Goal: Task Accomplishment & Management: Manage account settings

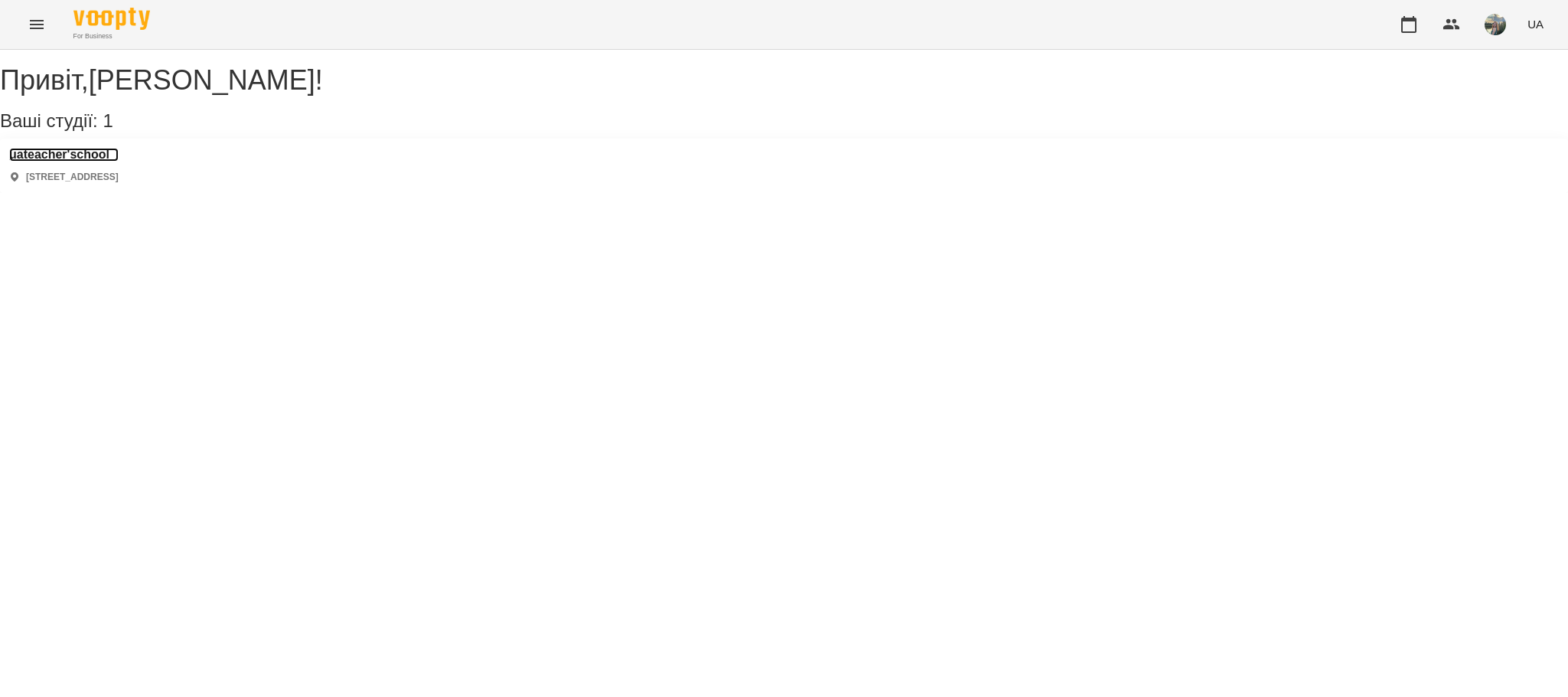
click at [118, 161] on h3 "uateacher'school" at bounding box center [64, 154] width 109 height 13
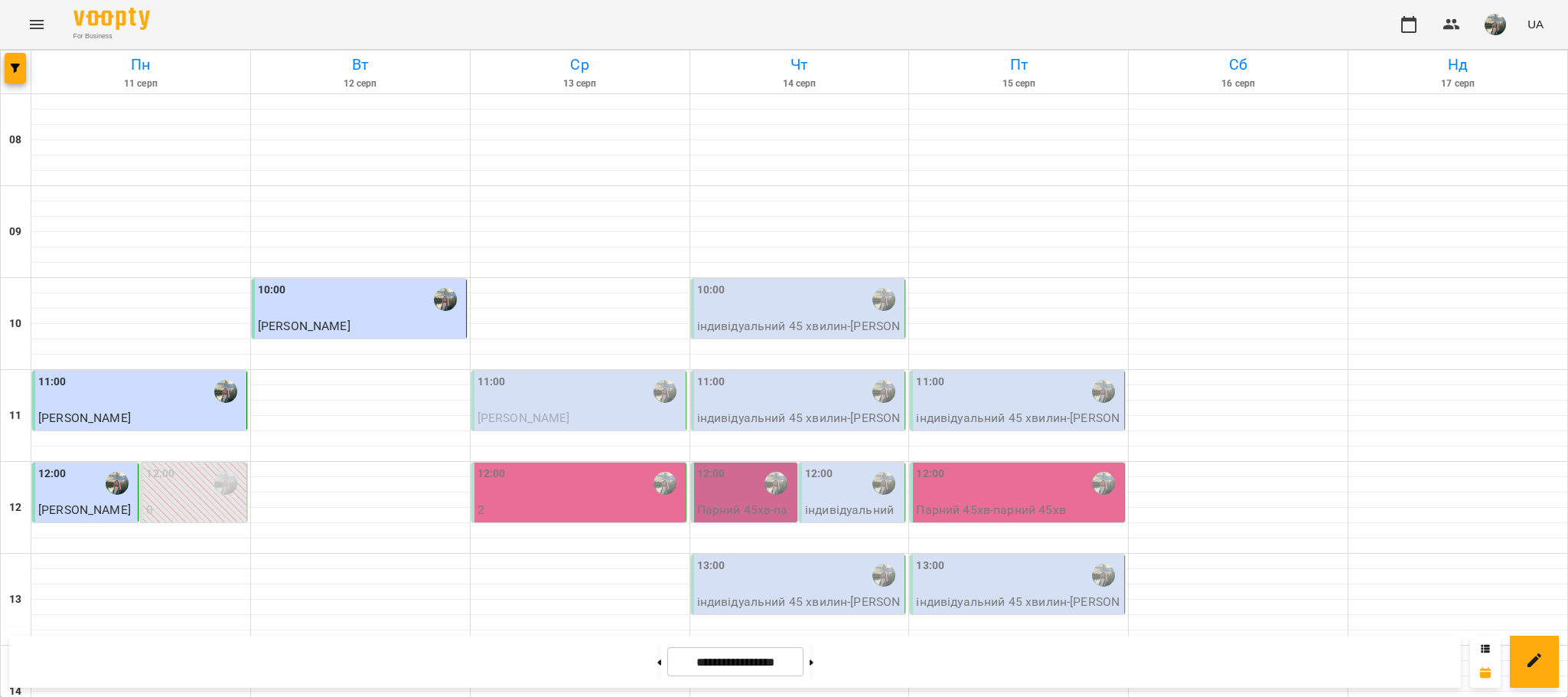
click at [563, 400] on div "11:00" at bounding box center [579, 391] width 205 height 35
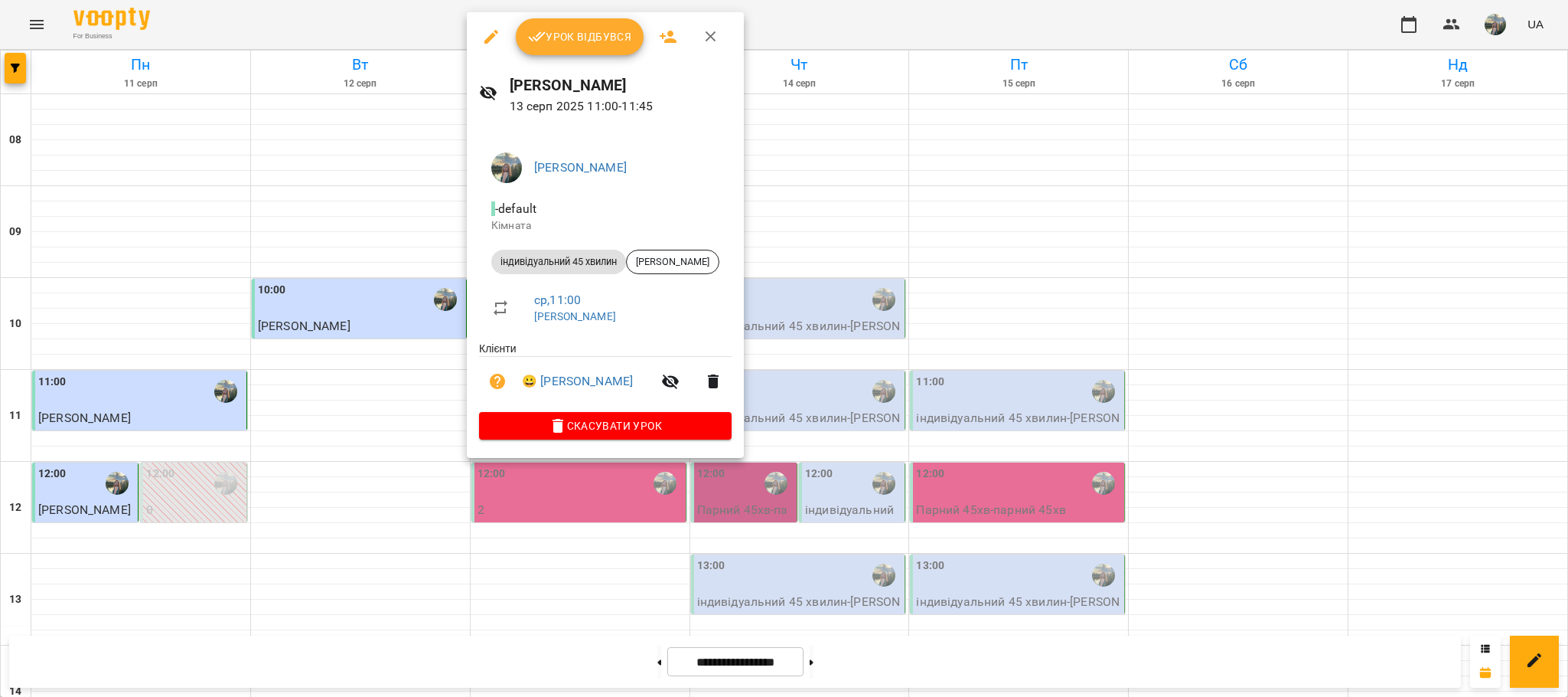
click at [559, 57] on div "Урок відбувся" at bounding box center [604, 37] width 277 height 49
click at [570, 44] on span "Урок відбувся" at bounding box center [580, 37] width 104 height 19
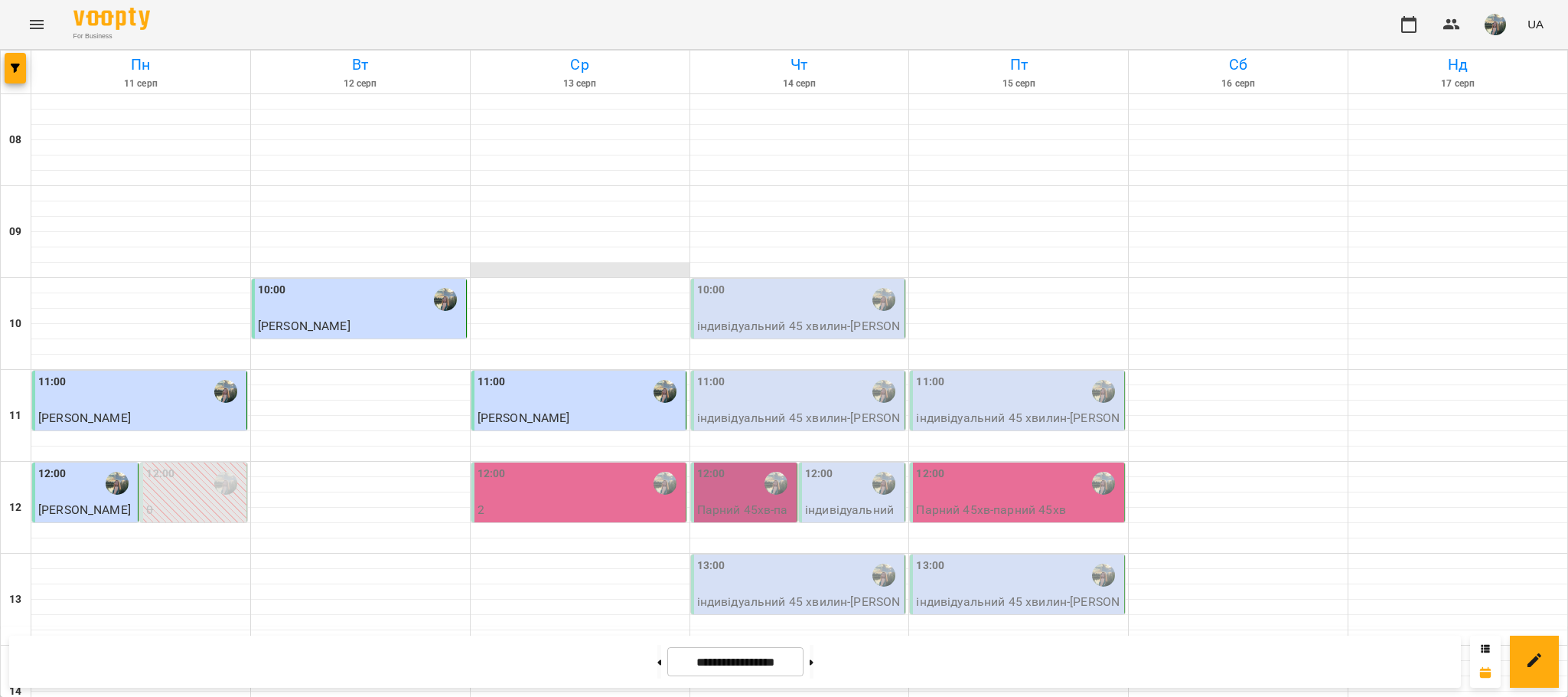
scroll to position [752, 0]
click at [657, 657] on button at bounding box center [659, 662] width 4 height 34
type input "**********"
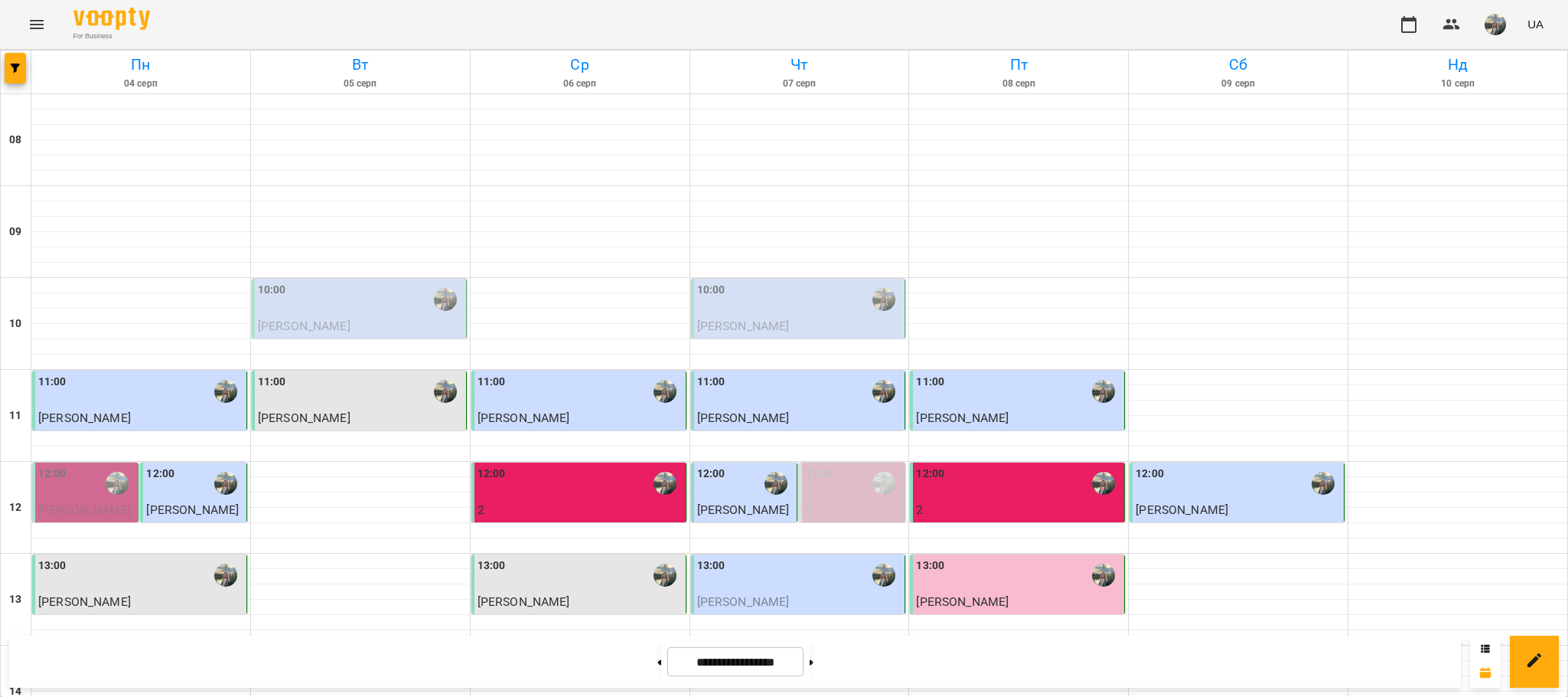
scroll to position [177, 0]
drag, startPoint x: 804, startPoint y: 425, endPoint x: 774, endPoint y: 469, distance: 53.3
click at [771, 645] on div at bounding box center [800, 652] width 218 height 15
select select "**********"
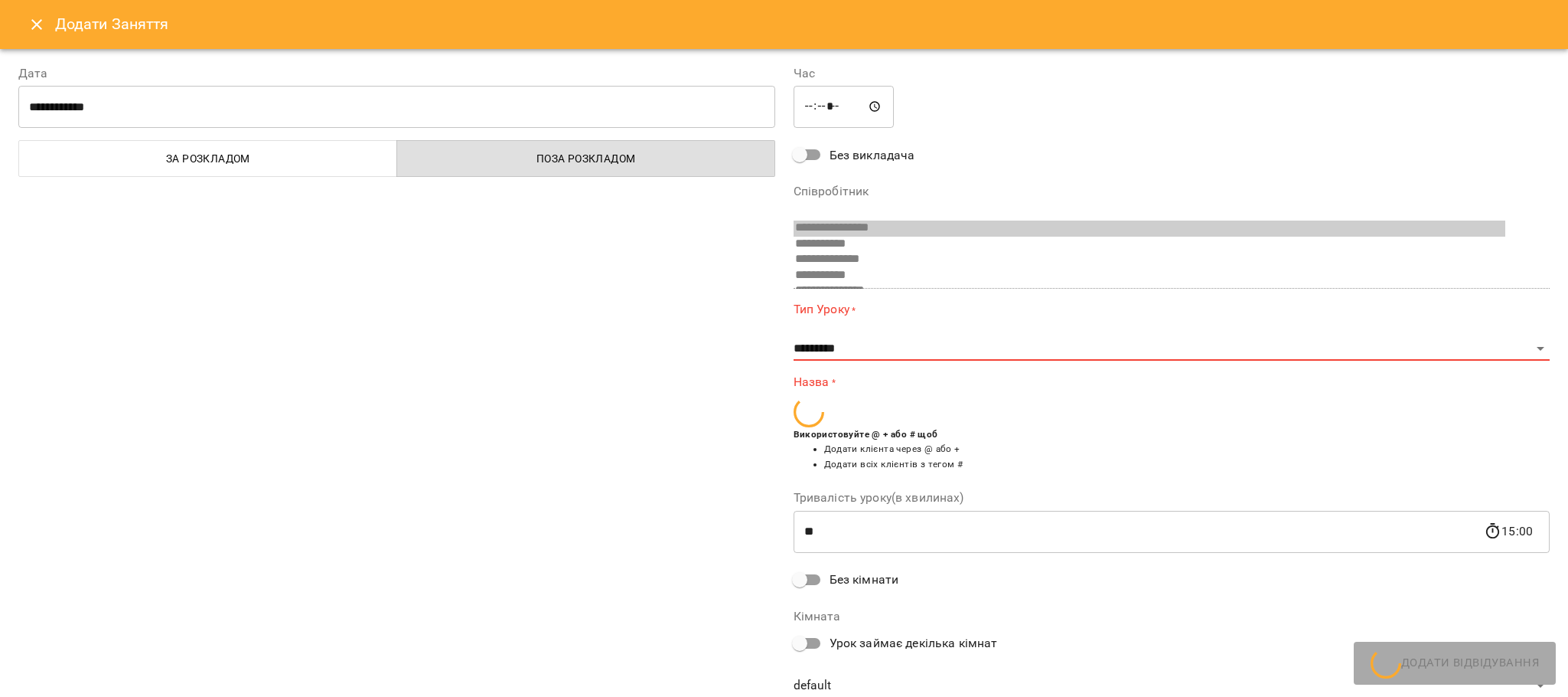
scroll to position [198, 0]
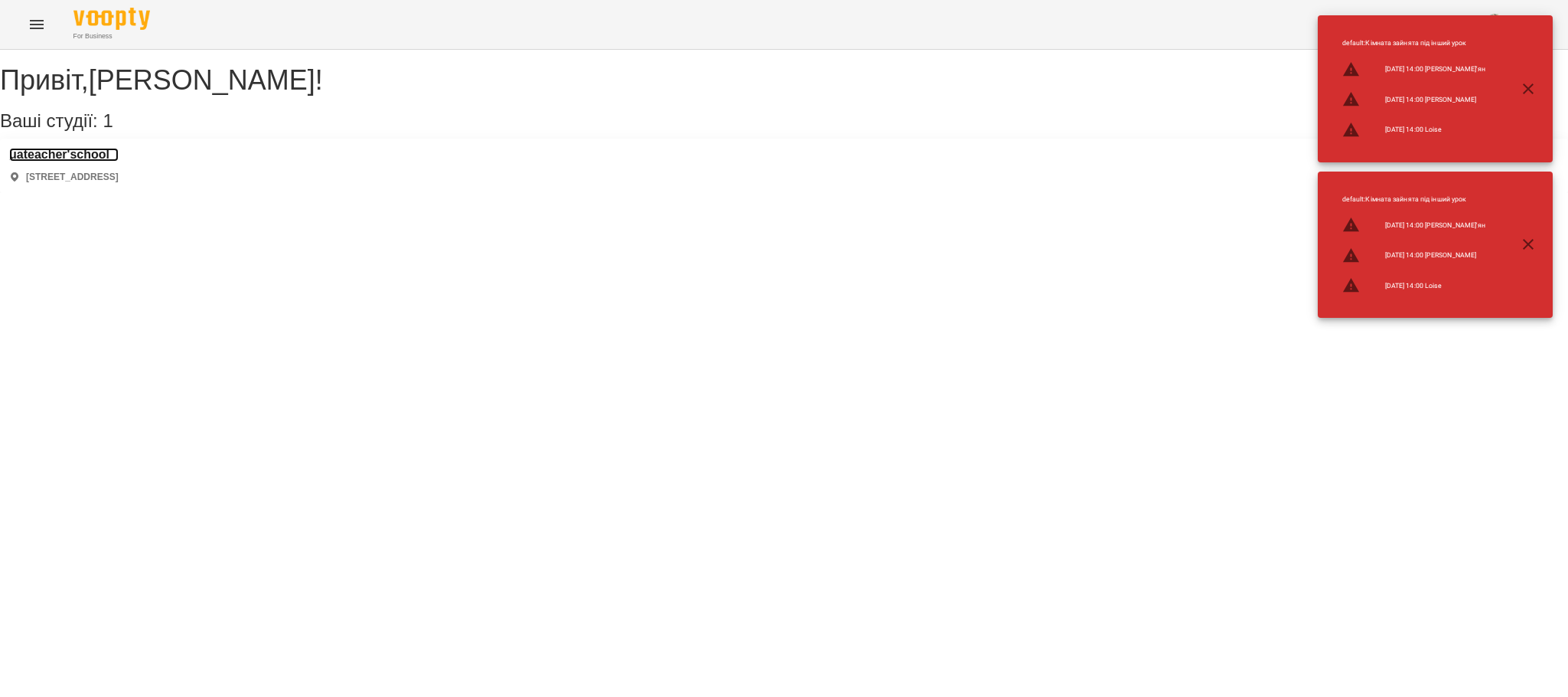
click at [115, 161] on h3 "uateacher'school" at bounding box center [64, 154] width 109 height 13
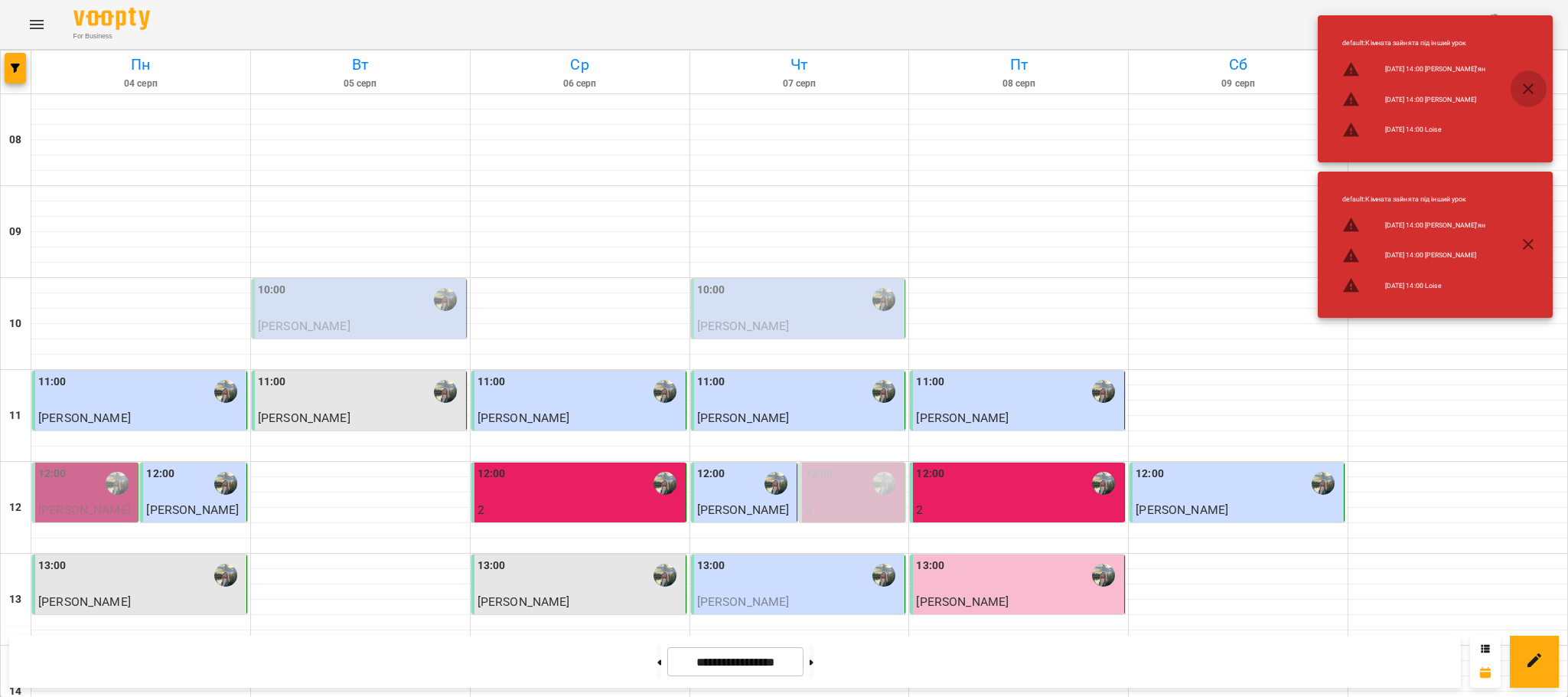
click at [1529, 83] on icon "button" at bounding box center [1528, 89] width 19 height 19
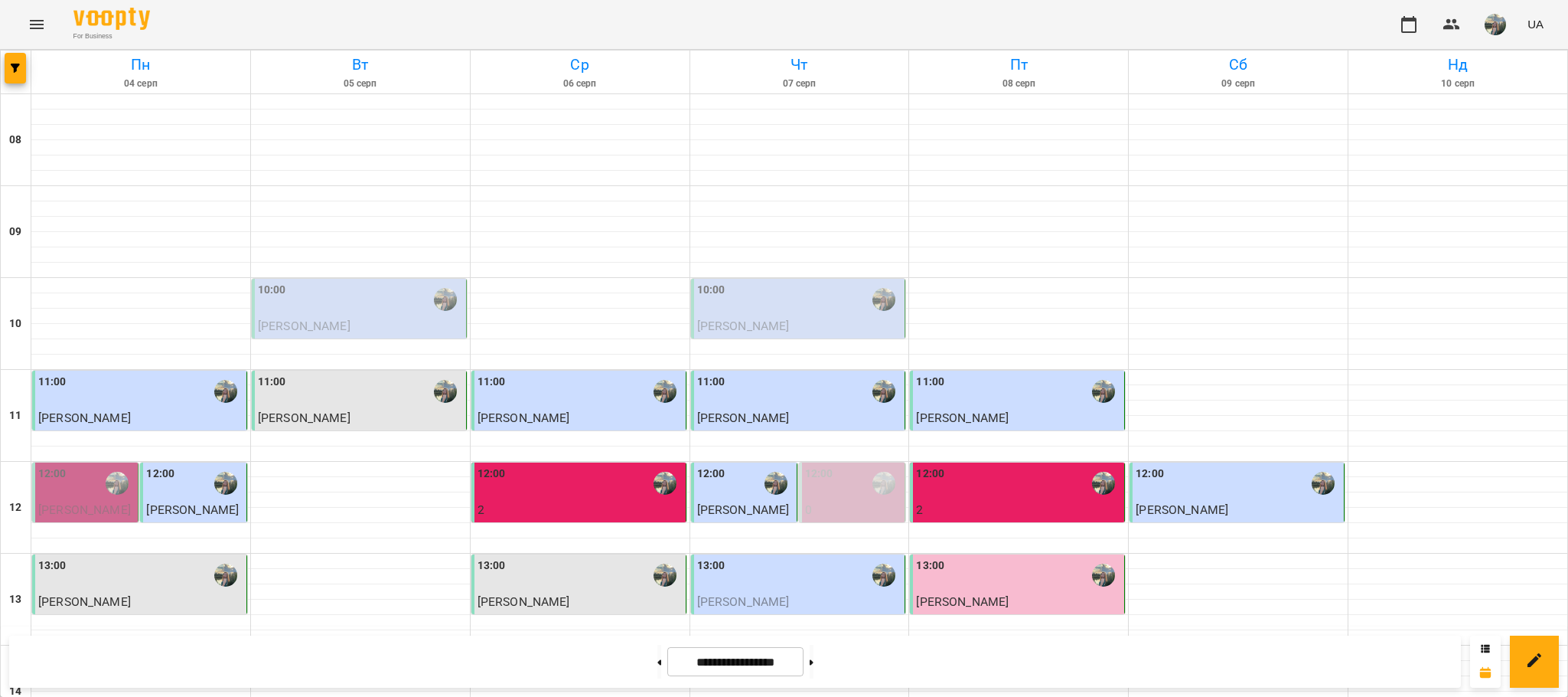
scroll to position [366, 0]
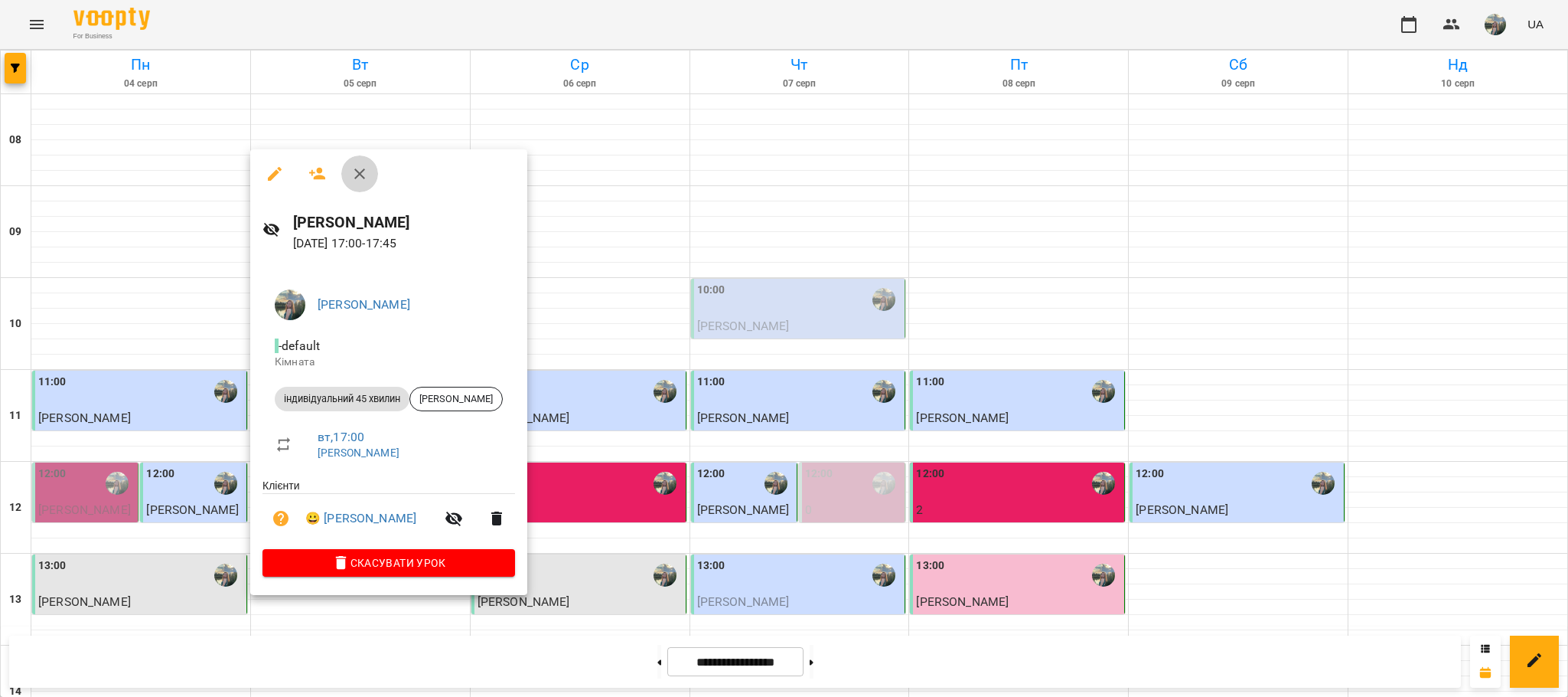
click at [365, 186] on button "button" at bounding box center [359, 173] width 37 height 37
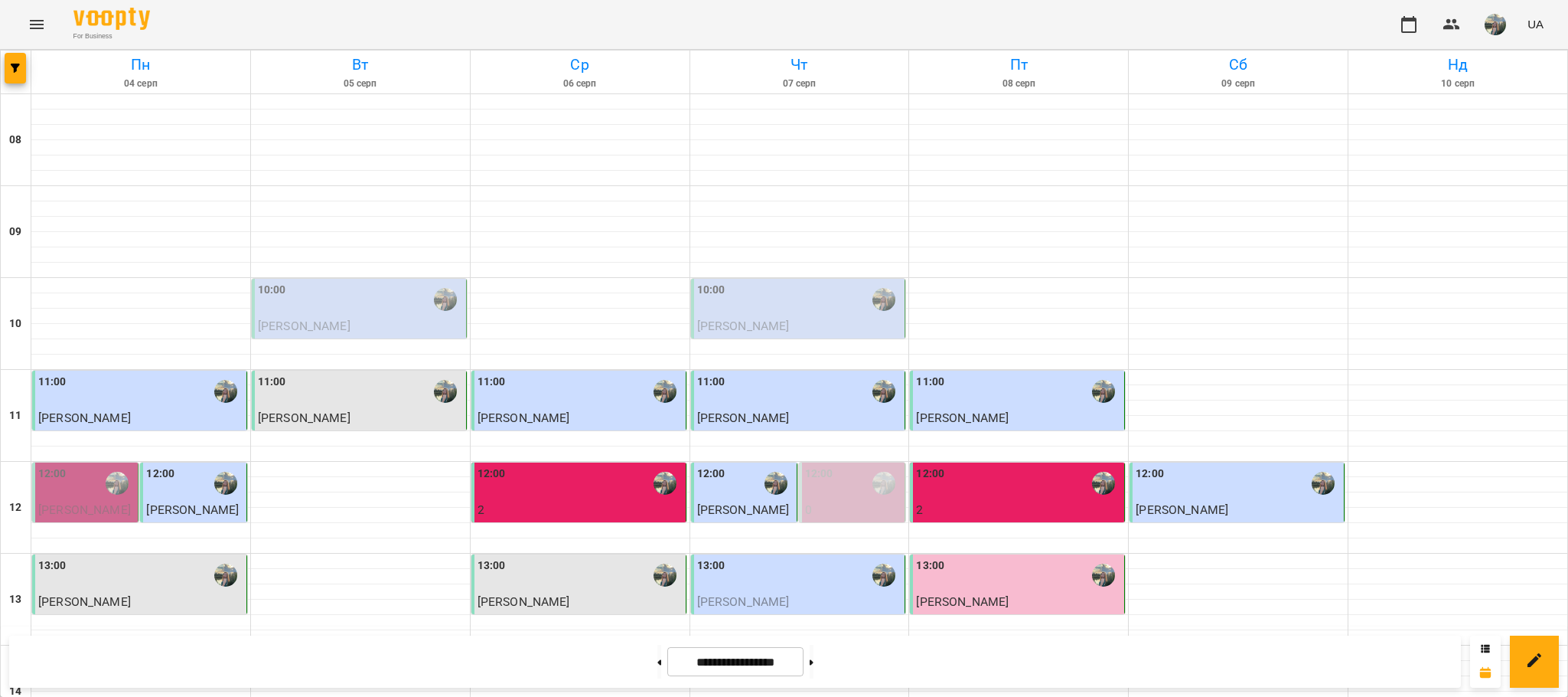
scroll to position [630, 0]
click at [657, 659] on button at bounding box center [659, 662] width 4 height 34
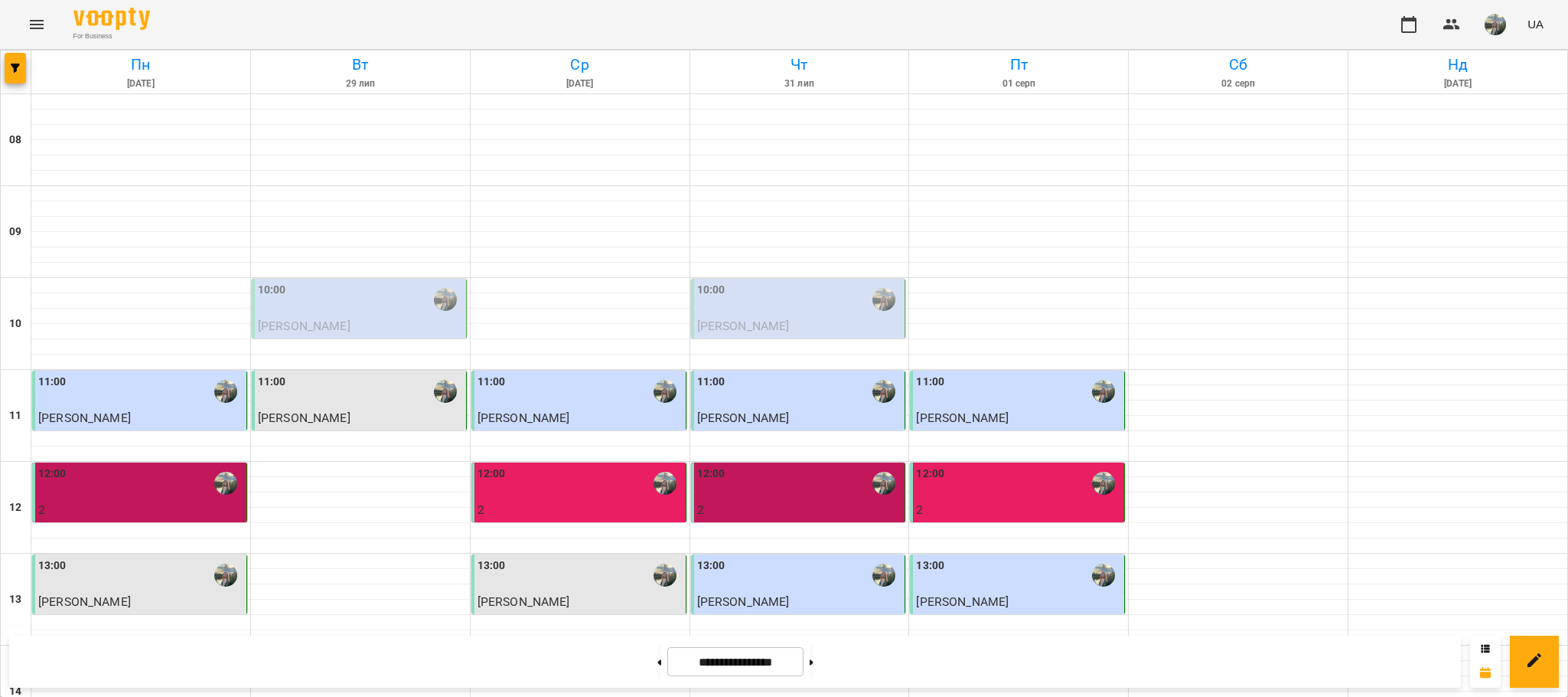
scroll to position [108, 0]
click at [813, 667] on button at bounding box center [811, 662] width 4 height 34
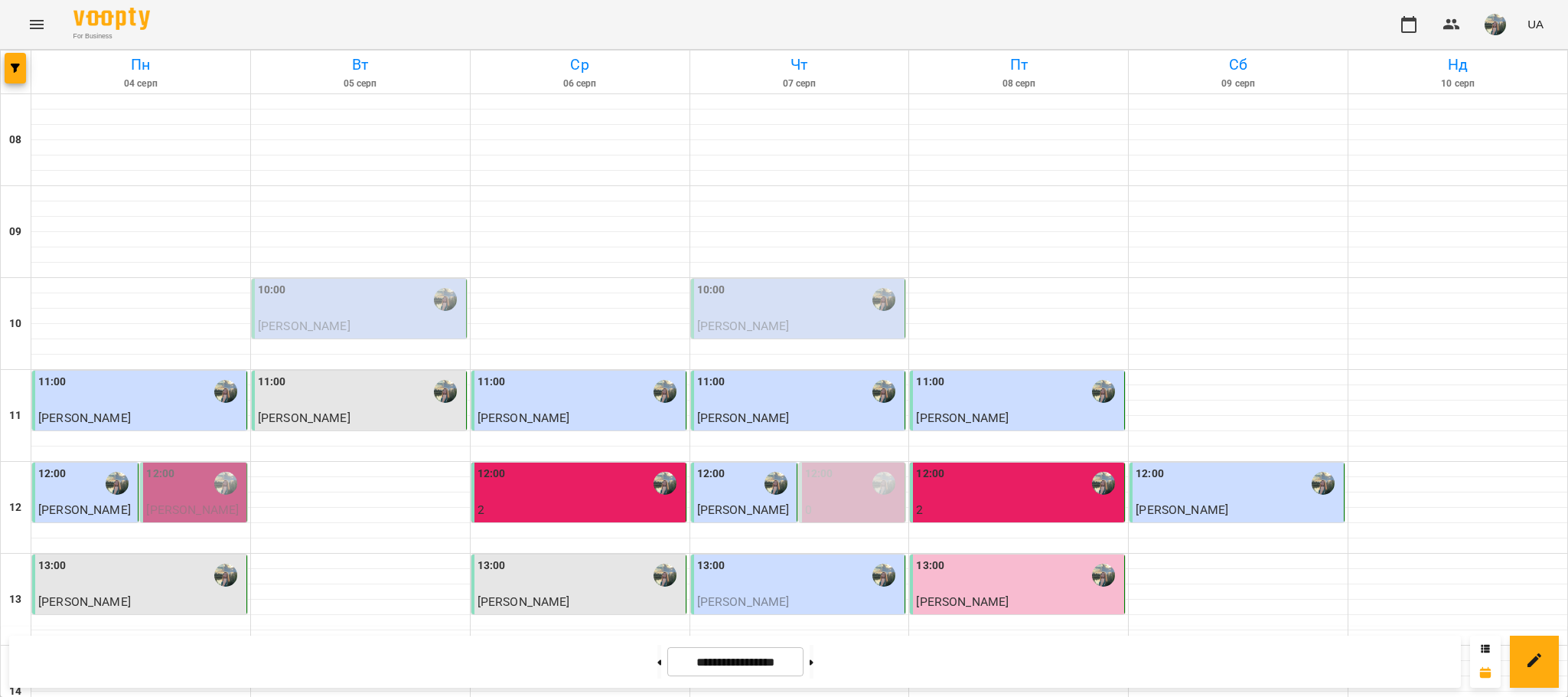
scroll to position [639, 0]
click at [657, 662] on button at bounding box center [659, 662] width 4 height 34
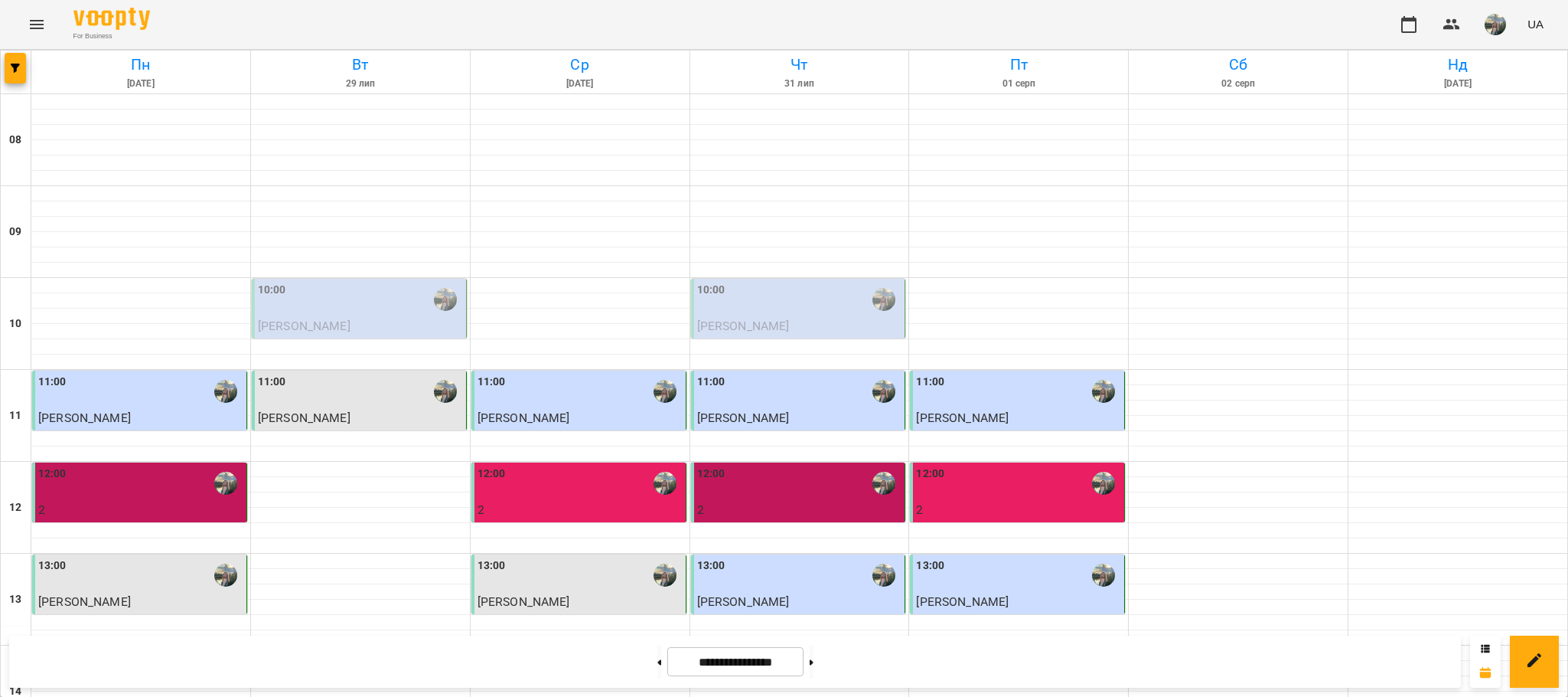
scroll to position [184, 0]
click at [813, 650] on button at bounding box center [811, 662] width 4 height 34
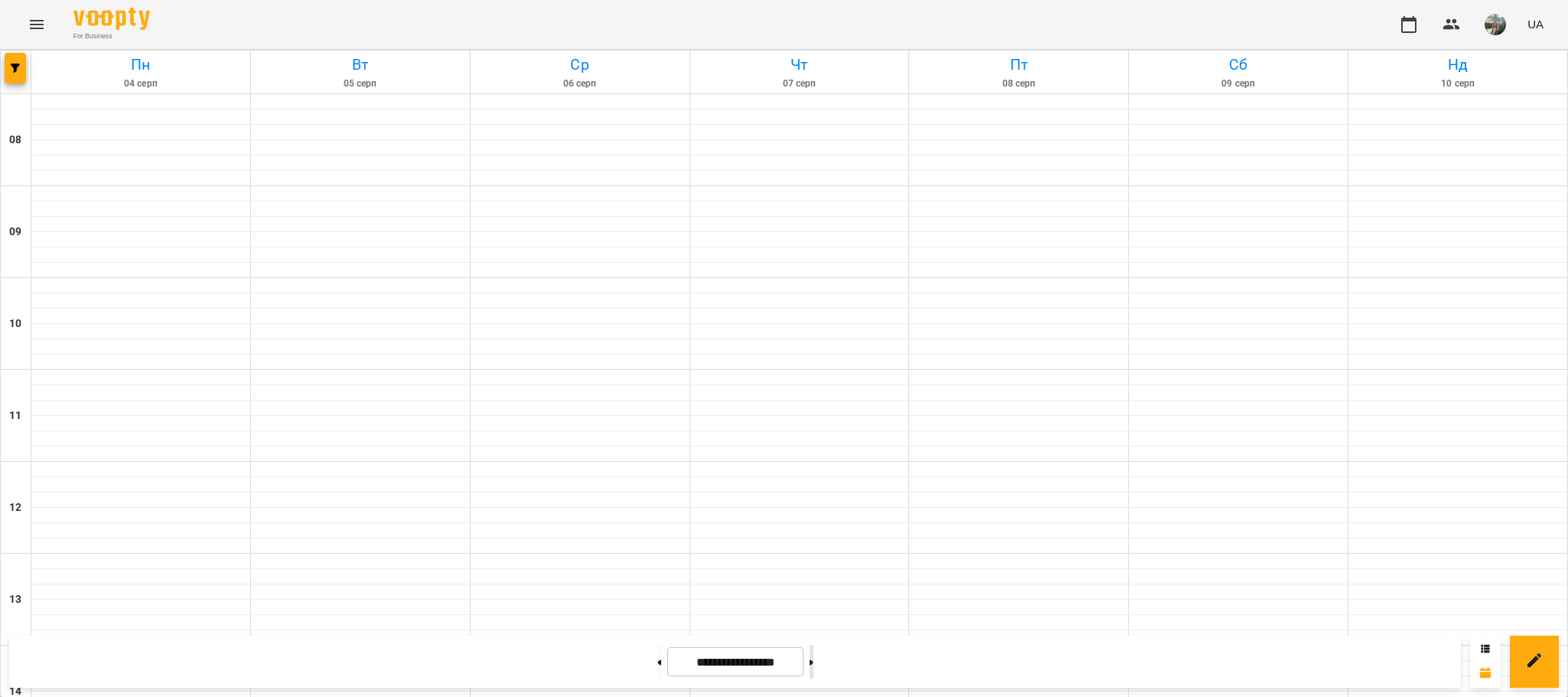
click at [813, 657] on button at bounding box center [811, 662] width 4 height 34
type input "**********"
